Goal: Task Accomplishment & Management: Complete application form

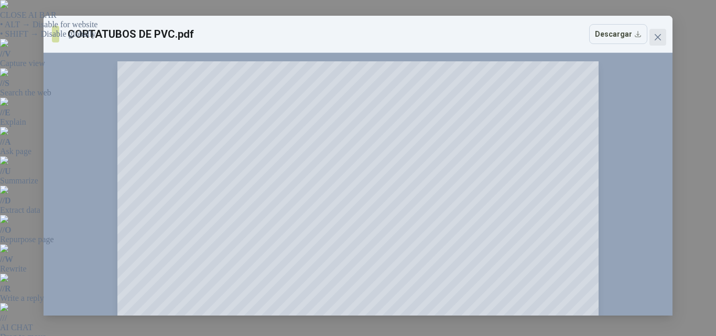
drag, startPoint x: 653, startPoint y: 35, endPoint x: 564, endPoint y: 81, distance: 100.6
click at [653, 36] on span "Close" at bounding box center [658, 37] width 17 height 8
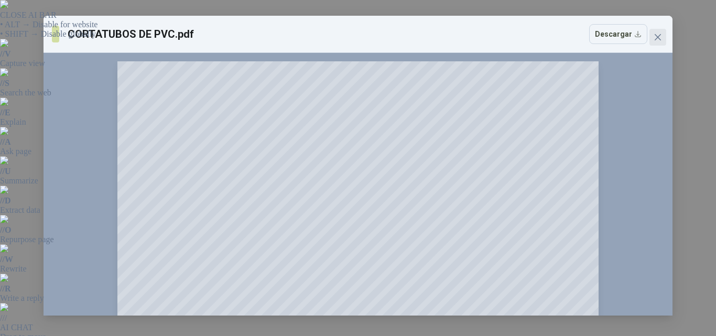
click at [659, 35] on icon "close" at bounding box center [658, 37] width 8 height 8
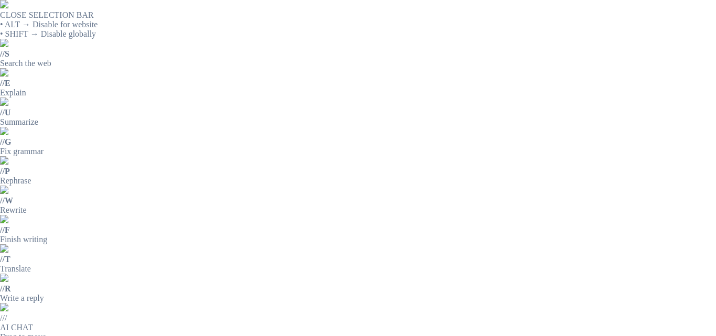
drag, startPoint x: 313, startPoint y: 108, endPoint x: 474, endPoint y: 113, distance: 161.1
copy p "CORTATUBOS DE PVC TIPO TRINQUETE"
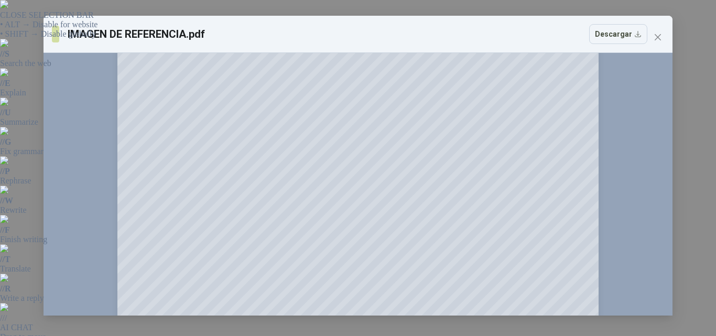
scroll to position [52, 0]
click at [656, 38] on icon "close" at bounding box center [658, 37] width 8 height 8
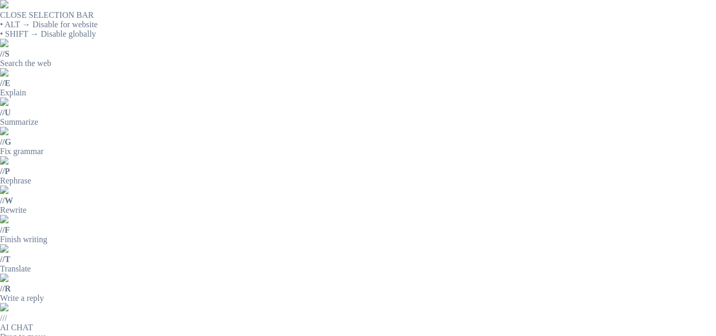
drag, startPoint x: 314, startPoint y: 120, endPoint x: 347, endPoint y: 121, distance: 33.1
drag, startPoint x: 313, startPoint y: 122, endPoint x: 413, endPoint y: 125, distance: 100.8
copy p "PALOS DE PLASTICO PARA GLOBOS"
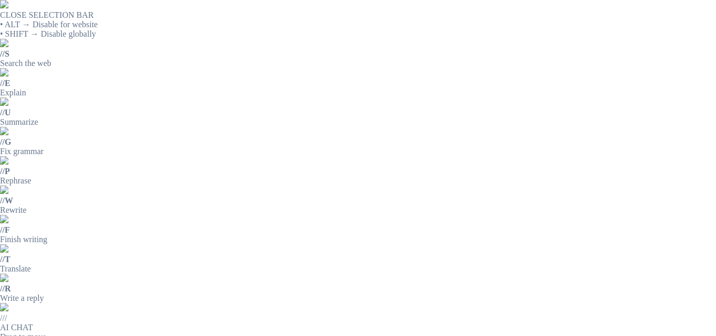
drag, startPoint x: 313, startPoint y: 135, endPoint x: 631, endPoint y: 135, distance: 318.4
copy p "FRASCO SPRAY TRANSPARENTE ATOMIZADOR DE 100 ML CON SU RESPECTIVA TAPA"
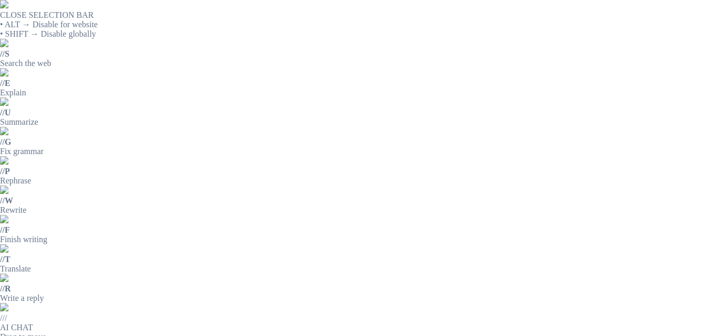
scroll to position [37, 0]
drag, startPoint x: 312, startPoint y: 121, endPoint x: 541, endPoint y: 120, distance: 228.7
copy p "1/4" 220 VAC 5/2 VAL.SOL/RESORTE"
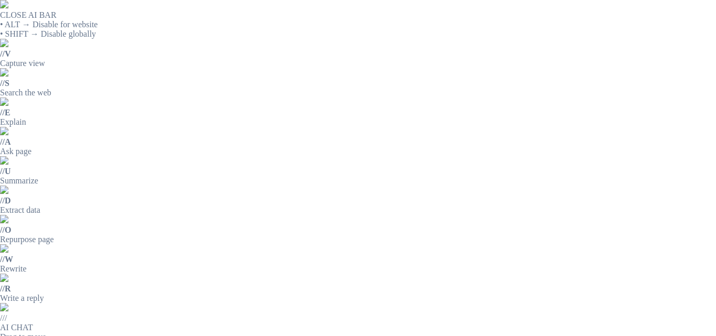
scroll to position [57, 0]
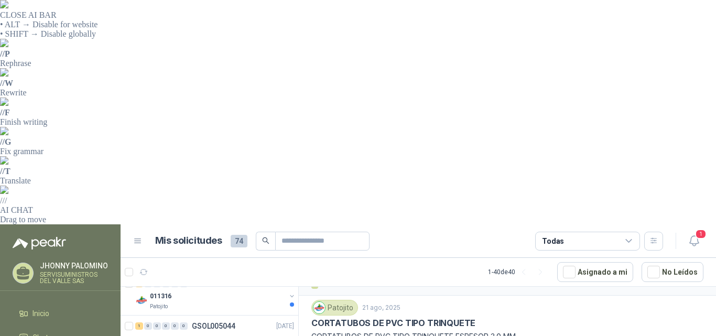
scroll to position [4, 0]
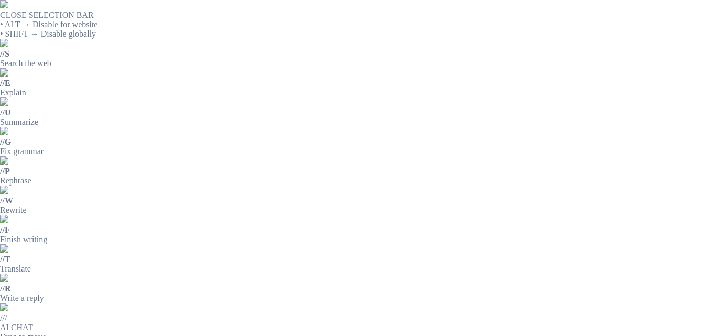
drag, startPoint x: 313, startPoint y: 130, endPoint x: 516, endPoint y: 130, distance: 203.5
copy p "CORTATUBOS DE PVC TIPO TRINQUETE ESPESOR 3.0 MM"
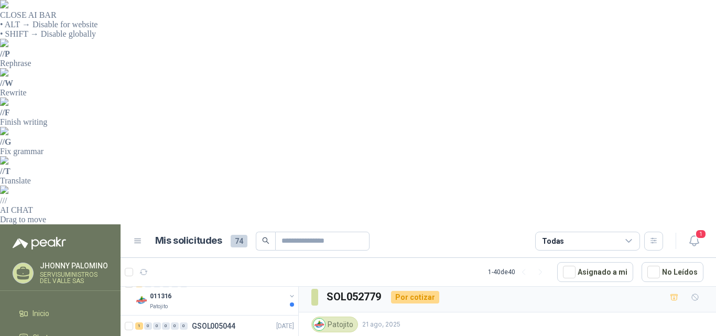
paste input "**********"
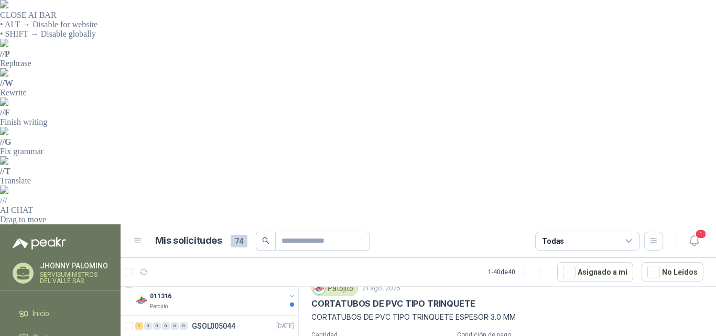
scroll to position [57, 0]
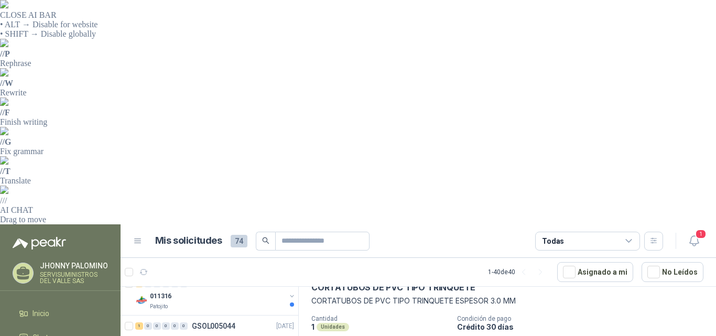
type input "**********"
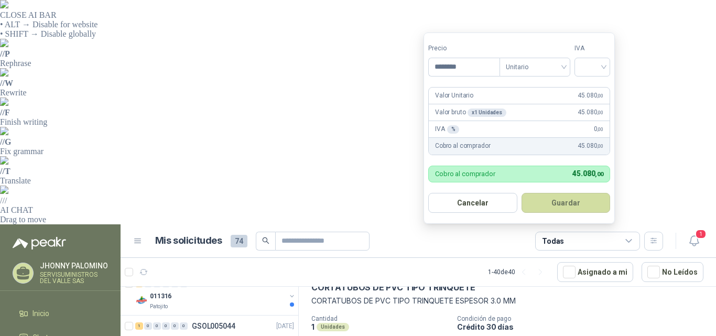
type input "********"
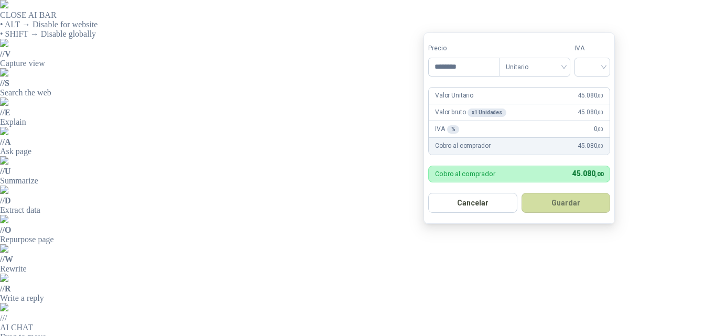
click at [456, 127] on div "%" at bounding box center [453, 129] width 13 height 8
click at [454, 127] on div "%" at bounding box center [453, 129] width 13 height 8
click at [468, 130] on div "IVA % 0 ,00" at bounding box center [519, 129] width 181 height 17
click at [541, 126] on div "IVA % 0 ,00" at bounding box center [519, 129] width 181 height 17
click at [602, 130] on span ",00" at bounding box center [600, 129] width 6 height 6
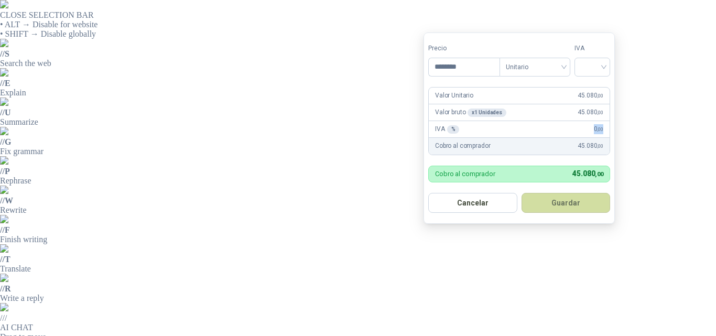
drag, startPoint x: 593, startPoint y: 126, endPoint x: 606, endPoint y: 133, distance: 15.0
click at [606, 133] on div "IVA % 0 ,00" at bounding box center [519, 129] width 181 height 17
click at [565, 131] on div "IVA % 0 ,00" at bounding box center [519, 129] width 181 height 17
click at [600, 61] on input "search" at bounding box center [592, 66] width 23 height 16
click at [605, 89] on div "19%" at bounding box center [595, 88] width 32 height 17
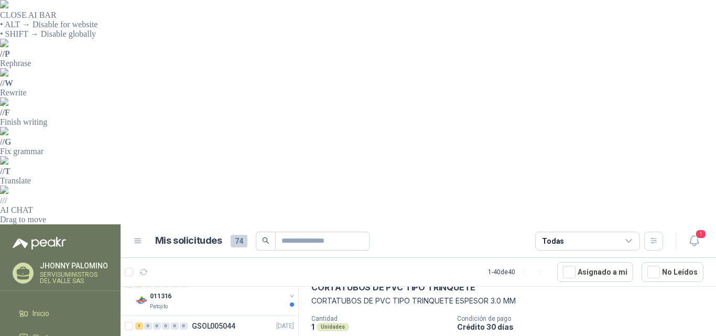
paste textarea "**********"
type textarea "**********"
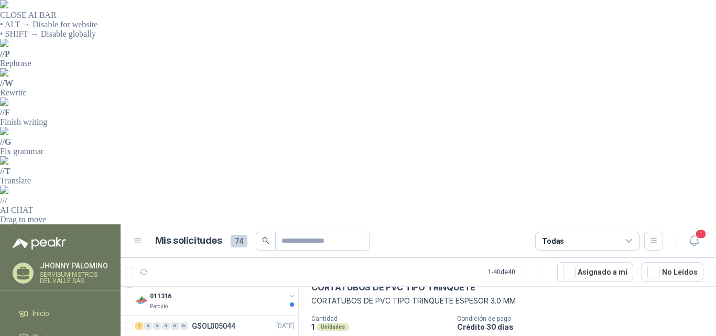
type input "**"
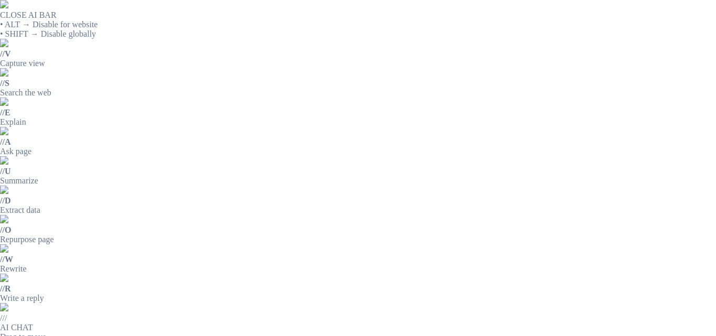
scroll to position [0, 0]
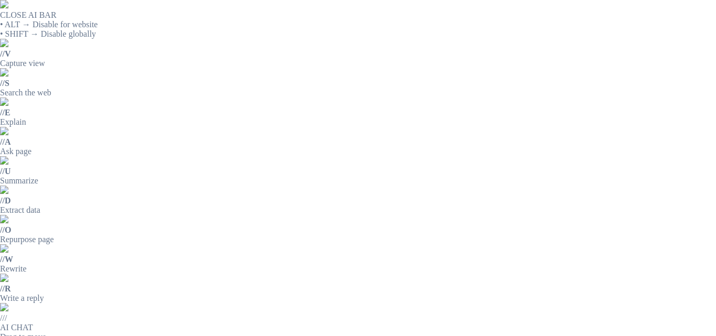
drag, startPoint x: 313, startPoint y: 132, endPoint x: 618, endPoint y: 135, distance: 304.8
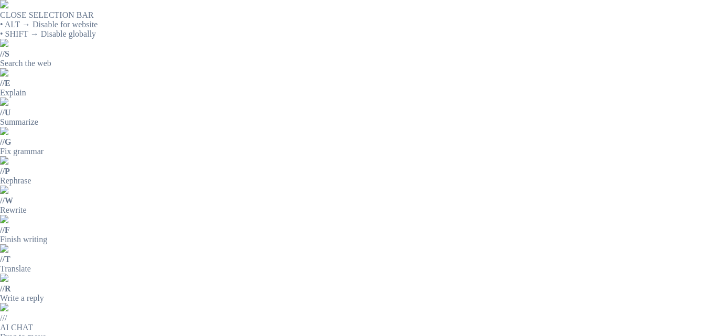
copy p "FRASCO SPRAY TRANSPARENTE ATOMIZADOR DE 100 ML CON SU RESPECTIVA TAPA"
